Goal: Information Seeking & Learning: Learn about a topic

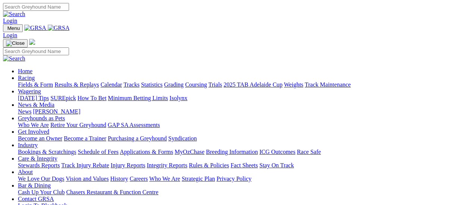
click at [75, 81] on link "Results & Replays" at bounding box center [76, 84] width 44 height 6
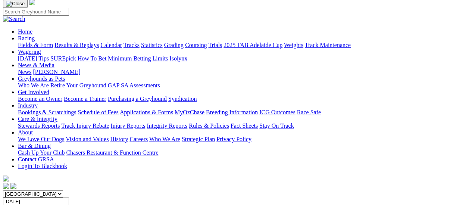
scroll to position [37, 0]
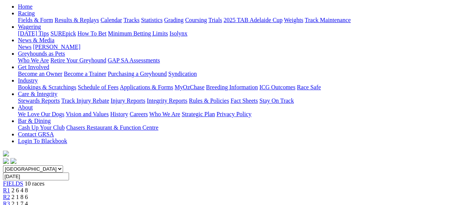
scroll to position [75, 0]
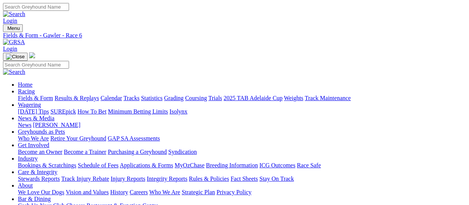
click at [41, 95] on link "Fields & Form" at bounding box center [35, 98] width 35 height 6
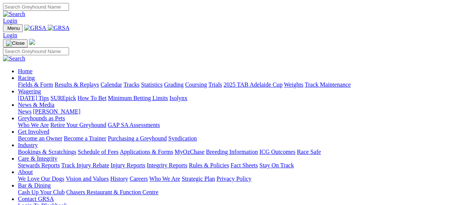
click at [37, 81] on link "Fields & Form" at bounding box center [35, 84] width 35 height 6
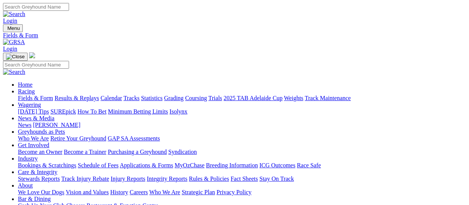
click at [81, 95] on link "Results & Replays" at bounding box center [76, 98] width 44 height 6
click at [40, 95] on link "Fields & Form" at bounding box center [35, 98] width 35 height 6
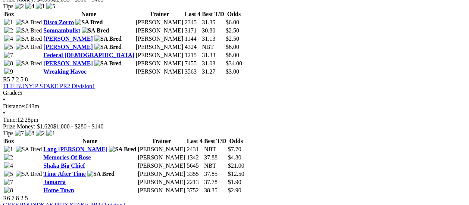
scroll to position [784, 0]
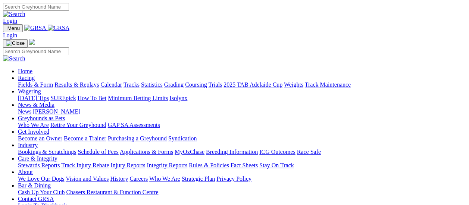
click at [82, 81] on link "Results & Replays" at bounding box center [76, 84] width 44 height 6
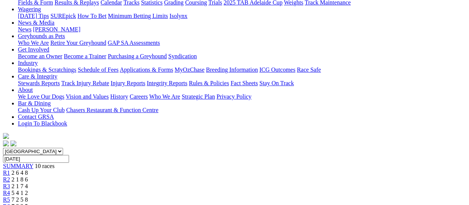
scroll to position [112, 0]
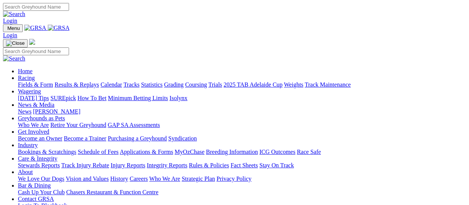
click at [37, 81] on link "Fields & Form" at bounding box center [35, 84] width 35 height 6
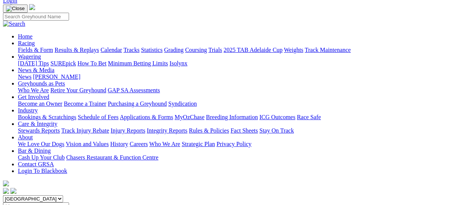
scroll to position [37, 0]
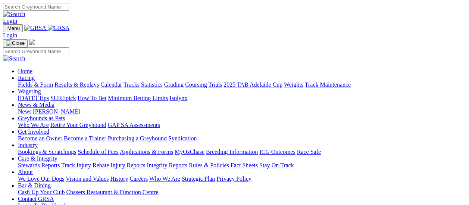
click at [42, 81] on link "Fields & Form" at bounding box center [35, 84] width 35 height 6
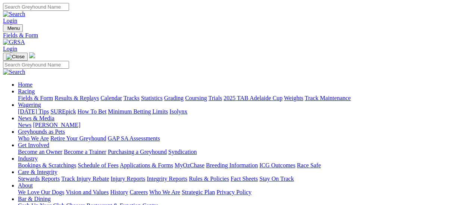
click at [81, 95] on link "Results & Replays" at bounding box center [76, 98] width 44 height 6
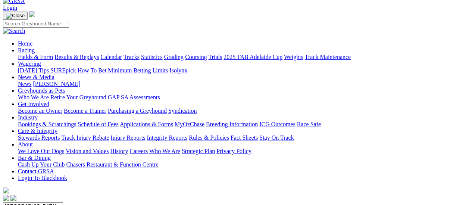
scroll to position [75, 0]
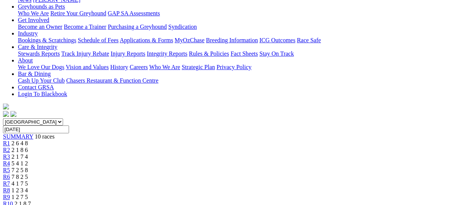
scroll to position [131, 0]
